Goal: Transaction & Acquisition: Purchase product/service

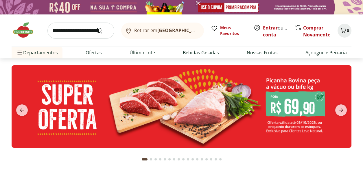
click at [269, 27] on link "Entrar" at bounding box center [270, 28] width 15 height 6
click at [272, 34] on link "[PERSON_NAME]" at bounding box center [282, 34] width 38 height 6
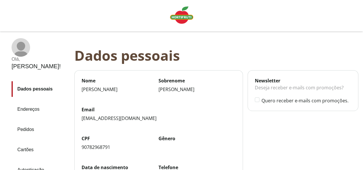
click at [27, 122] on link "Pedidos" at bounding box center [41, 130] width 58 height 16
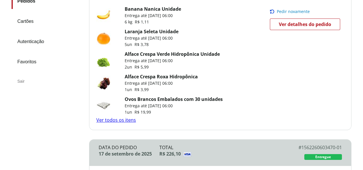
scroll to position [116, 0]
click at [120, 120] on link "Ver todos os itens" at bounding box center [116, 119] width 40 height 6
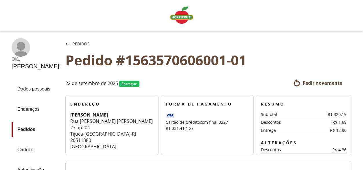
click at [322, 83] on span "Pedir novamente" at bounding box center [322, 83] width 40 height 6
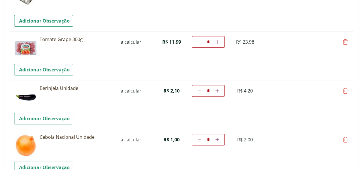
scroll to position [289, 0]
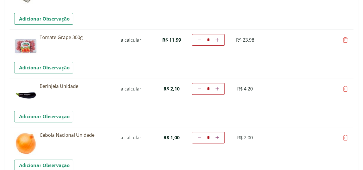
click at [200, 89] on icon at bounding box center [199, 88] width 3 height 3
type input "*"
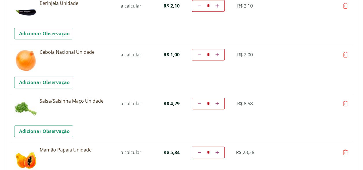
scroll to position [372, 0]
click at [216, 55] on icon at bounding box center [216, 54] width 3 height 3
type input "*"
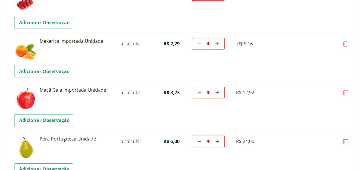
scroll to position [580, 0]
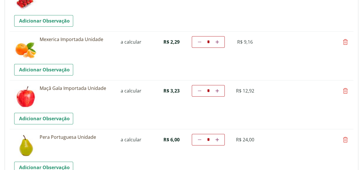
click at [345, 90] on icon at bounding box center [344, 90] width 7 height 7
type input "*"
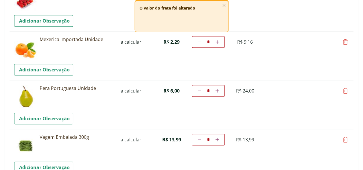
click at [346, 90] on icon at bounding box center [344, 90] width 7 height 7
type input "*"
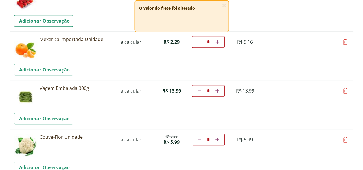
click at [346, 88] on icon at bounding box center [344, 90] width 7 height 7
type input "*"
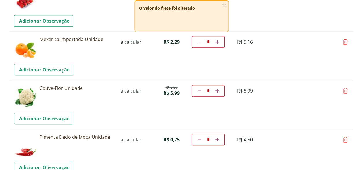
click at [344, 139] on icon at bounding box center [344, 139] width 7 height 7
type input "*"
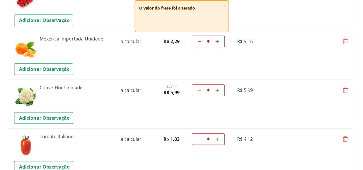
scroll to position [638, 0]
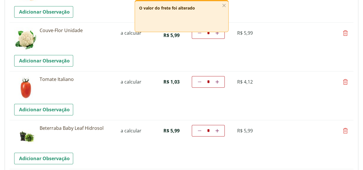
click at [344, 81] on icon at bounding box center [344, 81] width 7 height 7
type input "*"
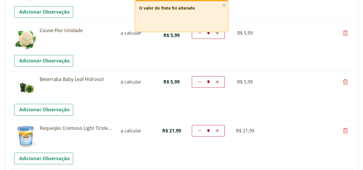
click at [344, 81] on icon at bounding box center [344, 81] width 7 height 7
type input "*"
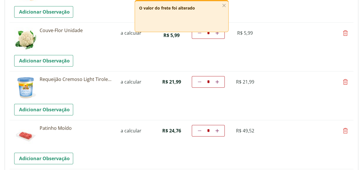
click at [344, 82] on icon at bounding box center [344, 81] width 7 height 7
type input "*"
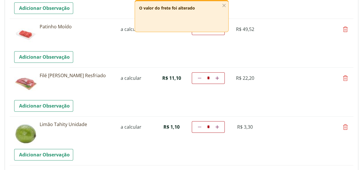
scroll to position [695, 0]
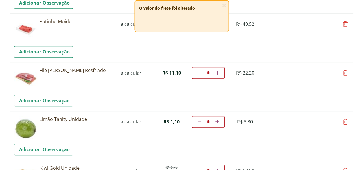
click at [345, 71] on icon at bounding box center [344, 72] width 7 height 7
type input "*"
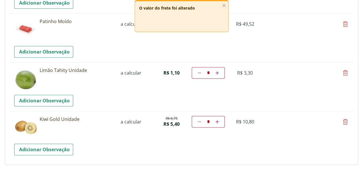
click at [344, 73] on icon at bounding box center [344, 72] width 7 height 7
type input "*"
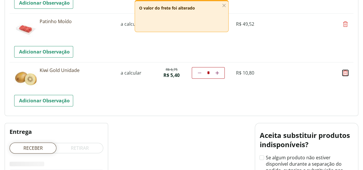
click at [344, 73] on icon at bounding box center [344, 72] width 7 height 7
type input "*"
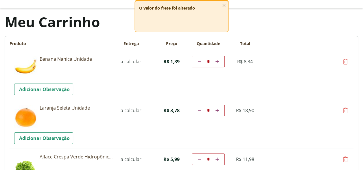
scroll to position [0, 0]
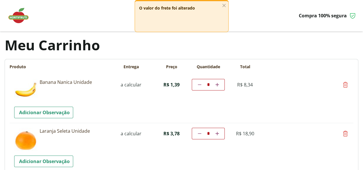
click at [20, 16] on img at bounding box center [21, 15] width 29 height 17
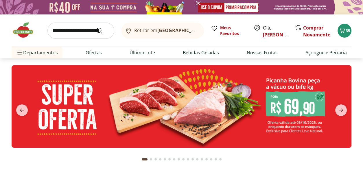
click at [59, 30] on input "search" at bounding box center [80, 31] width 67 height 16
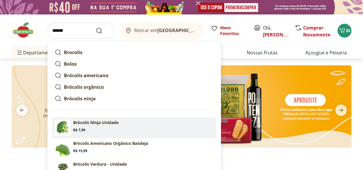
click at [94, 122] on p "Brócolis Ninja Unidade" at bounding box center [95, 123] width 45 height 6
type input "**********"
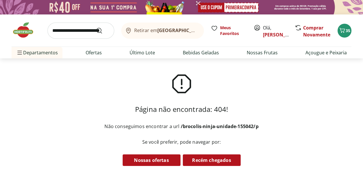
click at [57, 33] on input "search" at bounding box center [80, 31] width 67 height 16
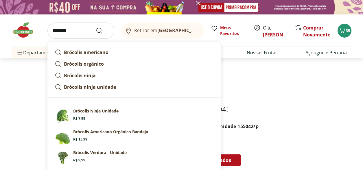
type input "********"
click at [96, 27] on button "Submit Search" at bounding box center [103, 30] width 14 height 7
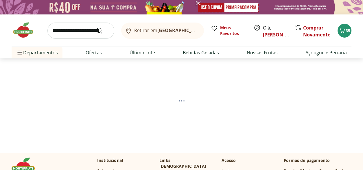
select select "**********"
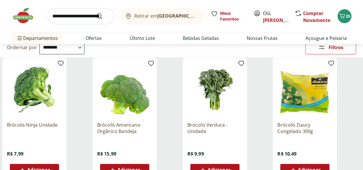
scroll to position [87, 0]
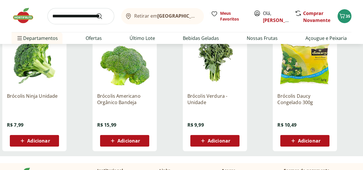
click at [43, 141] on span "Adicionar" at bounding box center [38, 140] width 23 height 5
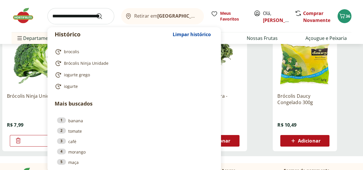
click at [57, 17] on input "search" at bounding box center [80, 16] width 67 height 16
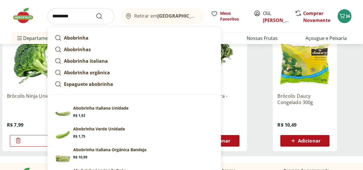
type input "*********"
click at [96, 13] on button "Submit Search" at bounding box center [103, 16] width 14 height 7
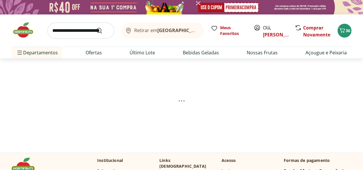
select select "**********"
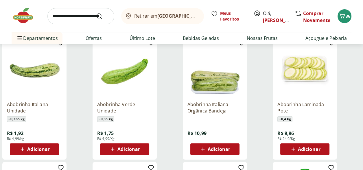
scroll to position [87, 0]
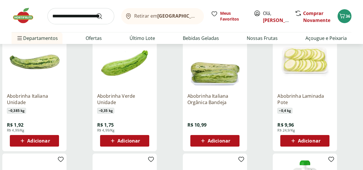
click at [37, 141] on span "Adicionar" at bounding box center [38, 140] width 23 height 5
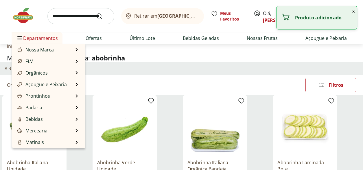
scroll to position [0, 0]
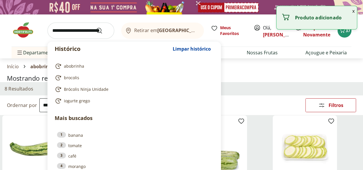
click at [57, 32] on input "search" at bounding box center [80, 31] width 67 height 16
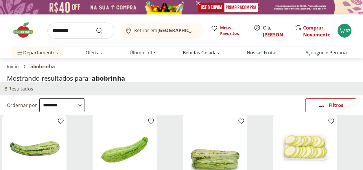
type input "*********"
click at [96, 27] on button "Submit Search" at bounding box center [103, 30] width 14 height 7
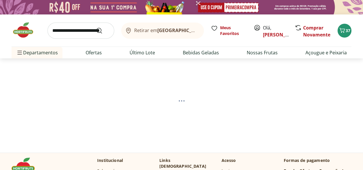
select select "**********"
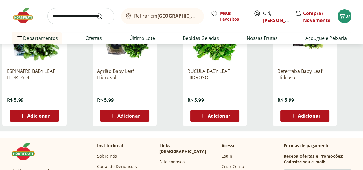
scroll to position [116, 0]
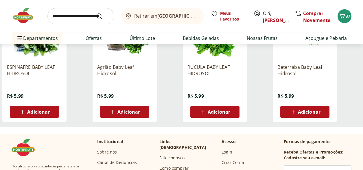
click at [43, 111] on span "Adicionar" at bounding box center [38, 111] width 23 height 5
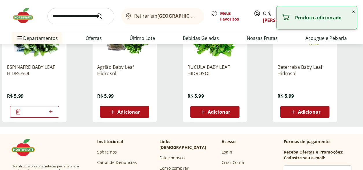
click at [49, 111] on icon at bounding box center [50, 111] width 3 height 3
type input "*"
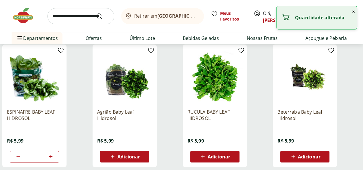
scroll to position [0, 0]
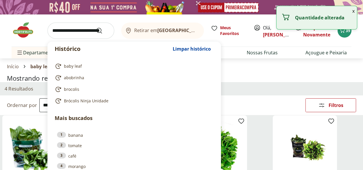
click at [62, 31] on input "search" at bounding box center [80, 31] width 67 height 16
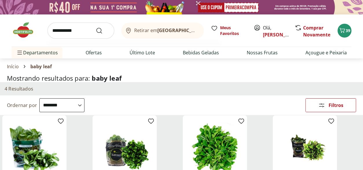
type input "**********"
click at [96, 27] on button "Submit Search" at bounding box center [103, 30] width 14 height 7
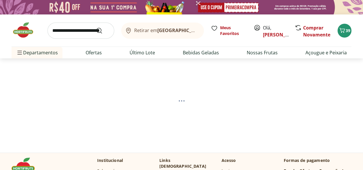
select select "**********"
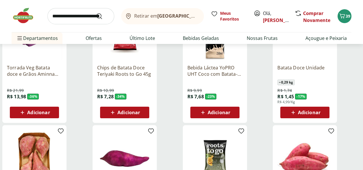
scroll to position [116, 0]
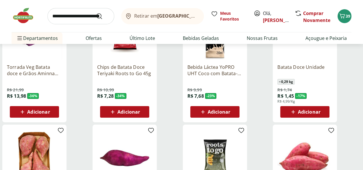
click at [312, 110] on span "Adicionar" at bounding box center [309, 111] width 23 height 5
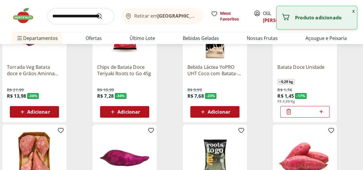
click at [322, 111] on icon at bounding box center [320, 111] width 7 height 7
type input "*"
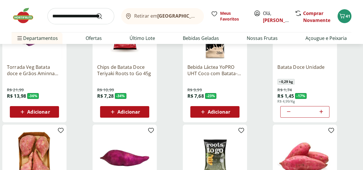
click at [55, 17] on input "search" at bounding box center [80, 16] width 67 height 16
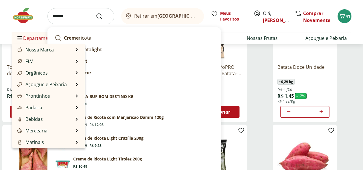
type input "******"
click at [96, 13] on button "Submit Search" at bounding box center [103, 16] width 14 height 7
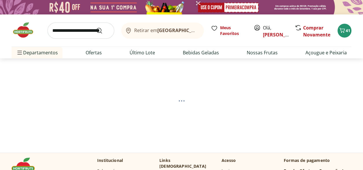
select select "**********"
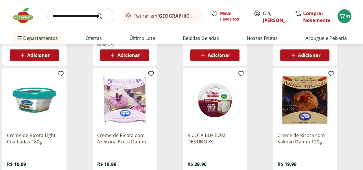
scroll to position [202, 0]
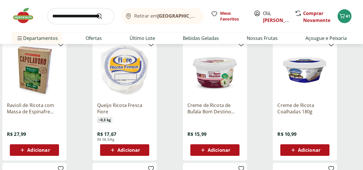
click at [128, 151] on span "Adicionar" at bounding box center [128, 150] width 23 height 5
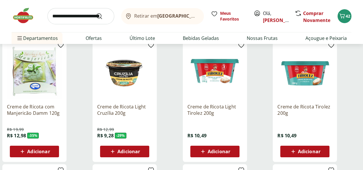
scroll to position [0, 0]
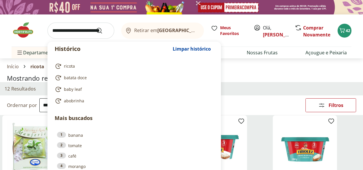
click at [55, 32] on input "search" at bounding box center [80, 31] width 67 height 16
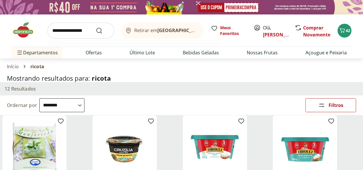
type input "**********"
click at [96, 27] on button "Submit Search" at bounding box center [103, 30] width 14 height 7
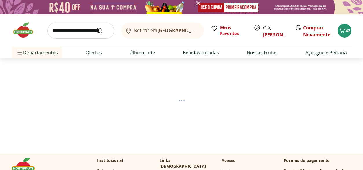
select select "**********"
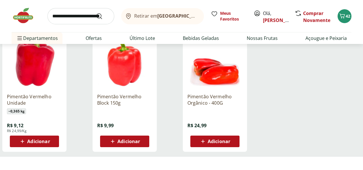
scroll to position [87, 0]
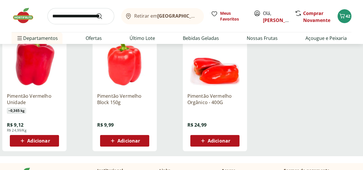
click at [47, 141] on span "Adicionar" at bounding box center [38, 140] width 23 height 5
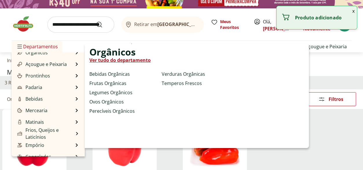
scroll to position [0, 0]
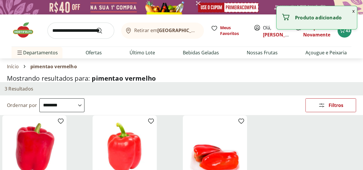
click at [64, 30] on input "search" at bounding box center [80, 31] width 67 height 16
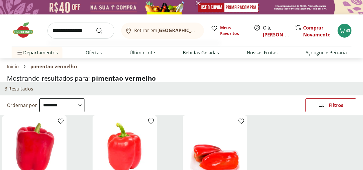
type input "**********"
click at [96, 27] on button "Submit Search" at bounding box center [103, 30] width 14 height 7
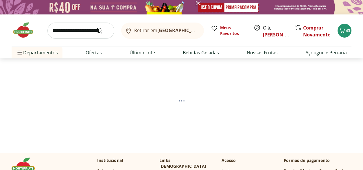
select select "**********"
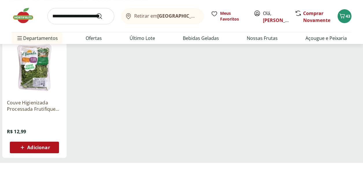
scroll to position [87, 0]
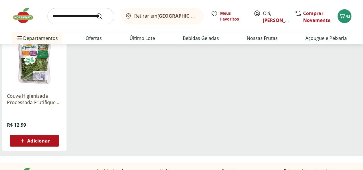
click at [44, 141] on span "Adicionar" at bounding box center [38, 140] width 23 height 5
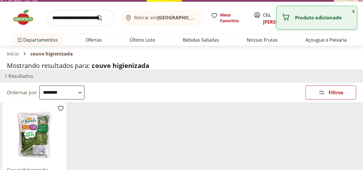
scroll to position [0, 0]
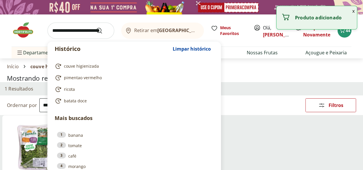
click at [66, 33] on input "search" at bounding box center [80, 31] width 67 height 16
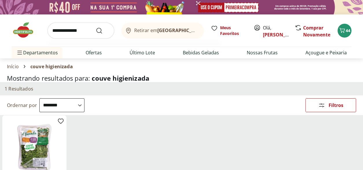
type input "**********"
click at [96, 27] on button "Submit Search" at bounding box center [103, 30] width 14 height 7
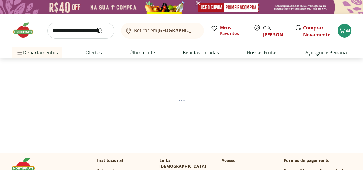
select select "**********"
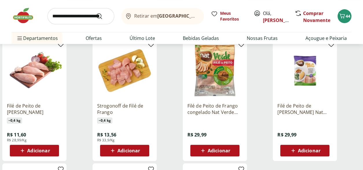
scroll to position [202, 0]
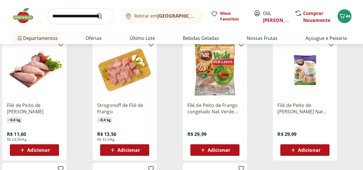
click at [42, 151] on span "Adicionar" at bounding box center [38, 150] width 23 height 5
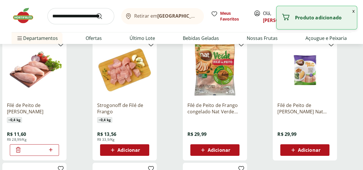
click at [49, 149] on icon at bounding box center [50, 149] width 3 height 3
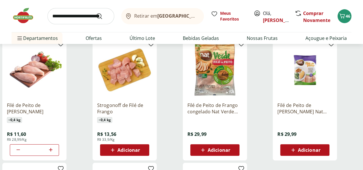
click at [49, 149] on icon at bounding box center [50, 149] width 3 height 3
type input "*"
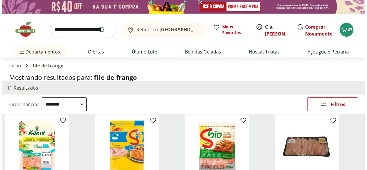
scroll to position [0, 0]
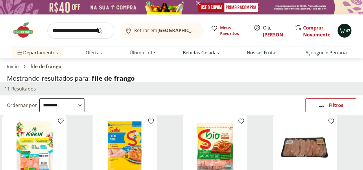
click at [342, 29] on icon "Carrinho" at bounding box center [341, 30] width 7 height 7
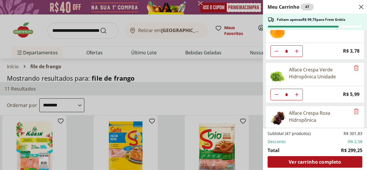
scroll to position [58, 0]
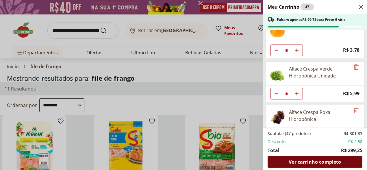
click at [300, 159] on span "Ver carrinho completo" at bounding box center [315, 161] width 52 height 5
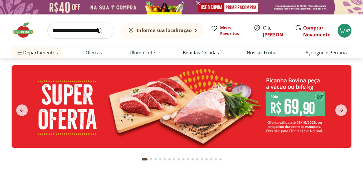
click at [62, 28] on input "search" at bounding box center [80, 31] width 67 height 16
type input "****"
click at [96, 27] on button "Submit Search" at bounding box center [103, 30] width 14 height 7
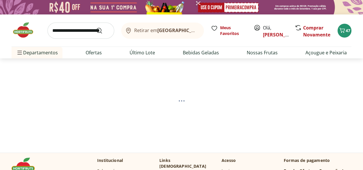
select select "**********"
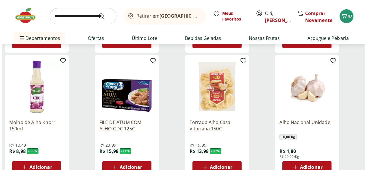
scroll to position [202, 0]
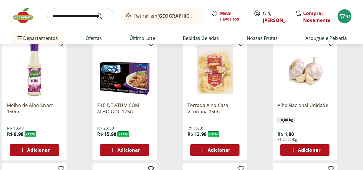
click at [311, 148] on span "Adicionar" at bounding box center [309, 150] width 23 height 5
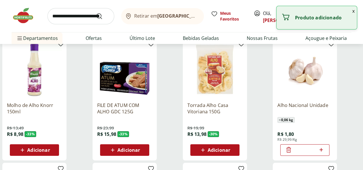
click at [320, 149] on icon at bounding box center [320, 149] width 7 height 7
type input "*"
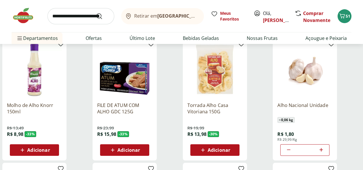
click at [348, 99] on div "Alho Nacional Unidade ~ 0,06 kg R$ 1,80 R$ 29,99/Kg *" at bounding box center [316, 99] width 88 height 122
click at [346, 15] on span "51" at bounding box center [347, 15] width 5 height 5
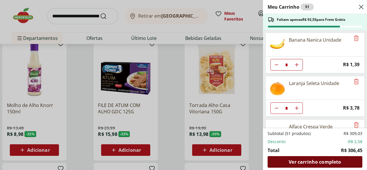
click at [332, 165] on div "Ver carrinho completo" at bounding box center [314, 162] width 95 height 12
